Goal: Navigation & Orientation: Find specific page/section

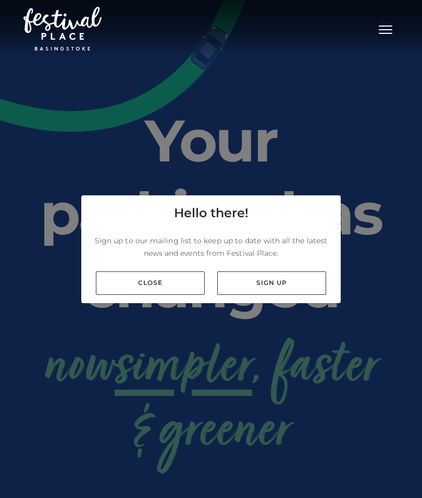
click at [160, 295] on link "Close" at bounding box center [150, 283] width 109 height 23
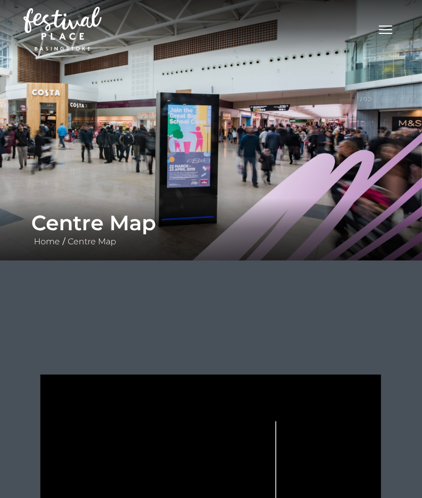
click at [97, 246] on link "Centre Map" at bounding box center [92, 242] width 54 height 10
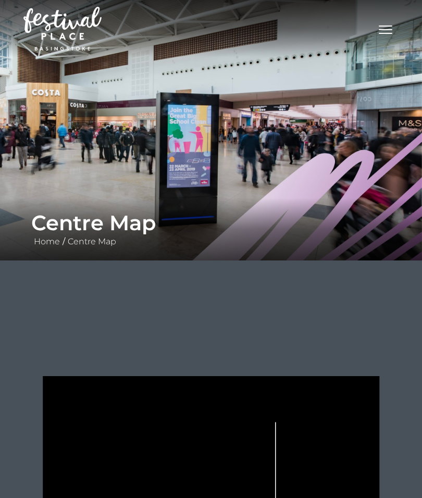
click at [385, 33] on button "Toggle navigation" at bounding box center [386, 28] width 26 height 15
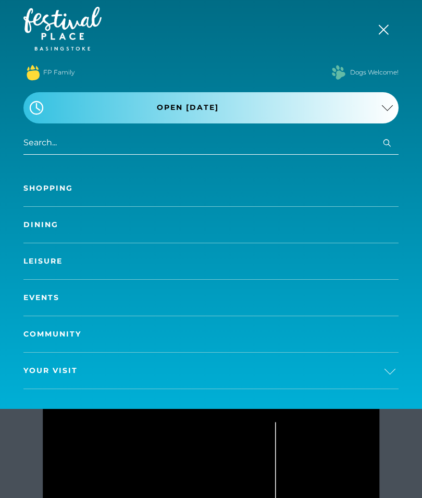
click at [58, 187] on link "Shopping" at bounding box center [210, 188] width 375 height 36
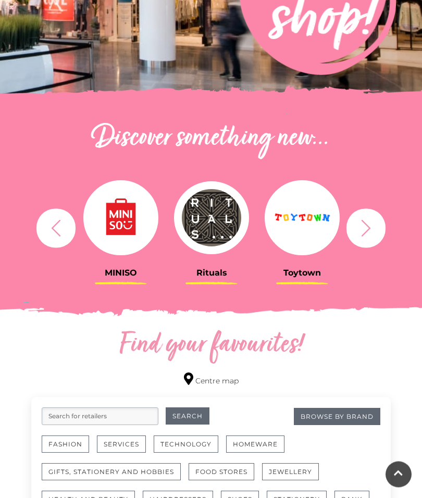
scroll to position [265, 0]
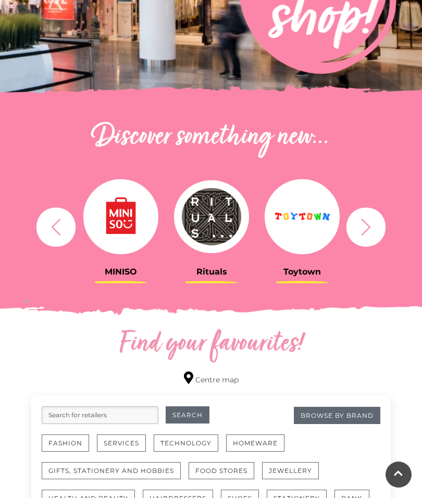
click at [395, 462] on div "Filter retailers Search for retailers Search Browse By Brand Fashion Services T…" at bounding box center [210, 483] width 375 height 175
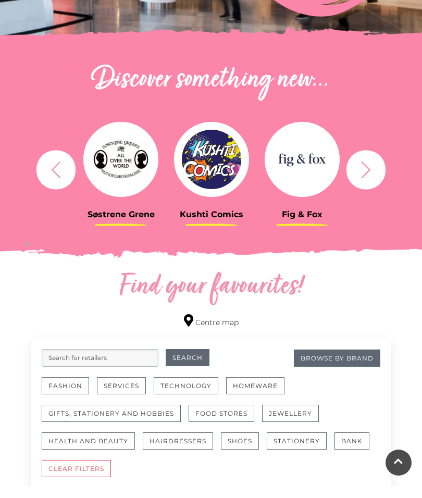
scroll to position [322, 0]
click at [209, 316] on link "Centre map" at bounding box center [211, 321] width 55 height 14
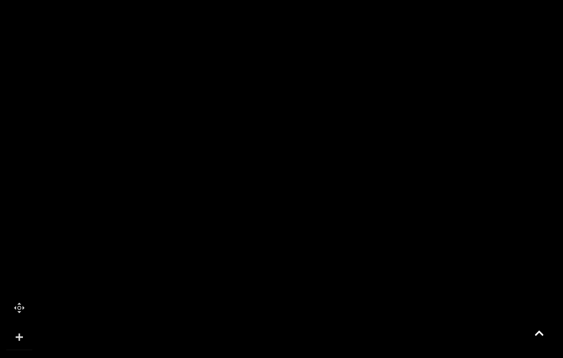
scroll to position [384, 0]
